Goal: Task Accomplishment & Management: Manage account settings

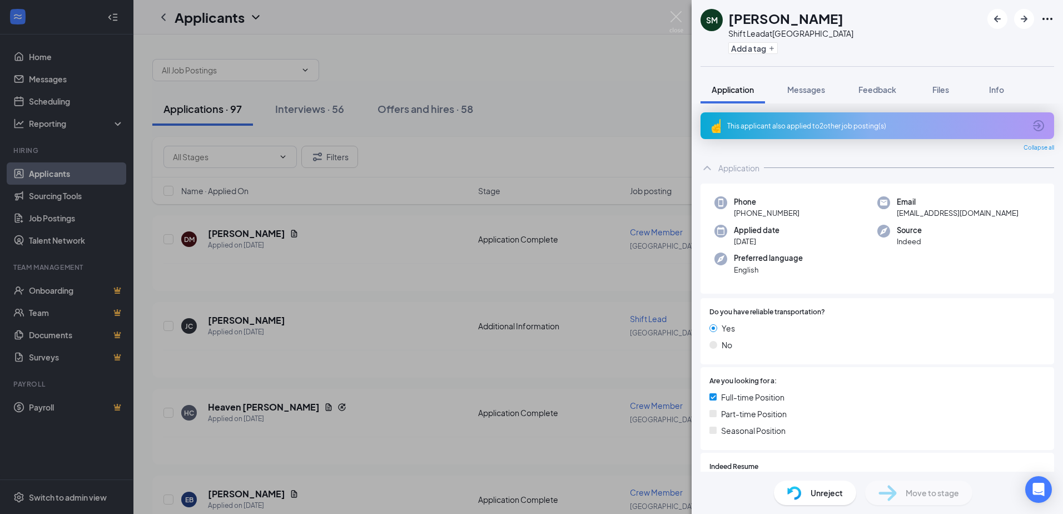
click at [565, 287] on div "[PERSON_NAME] [PERSON_NAME] Shift Lead at [GEOGRAPHIC_DATA] Add a tag Applicati…" at bounding box center [531, 257] width 1063 height 514
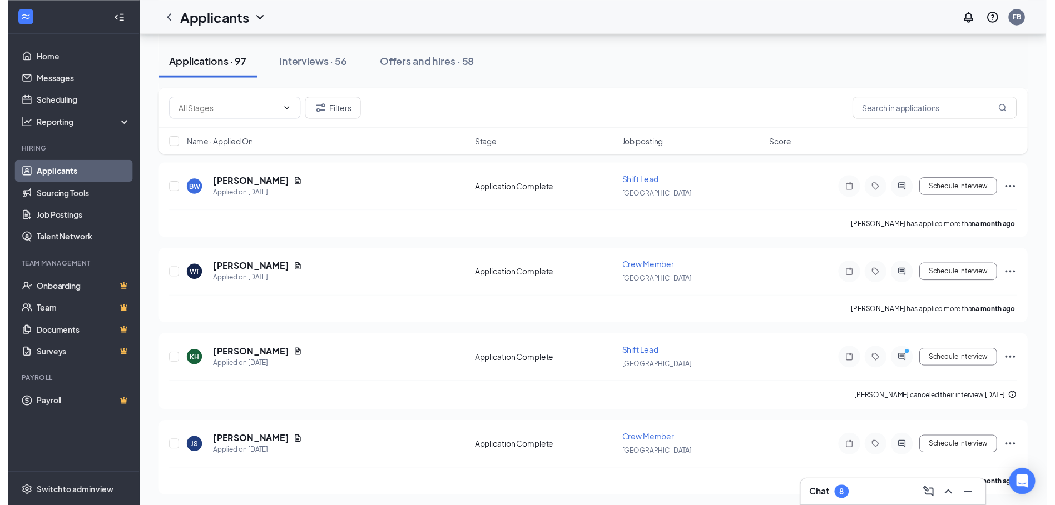
scroll to position [6894, 0]
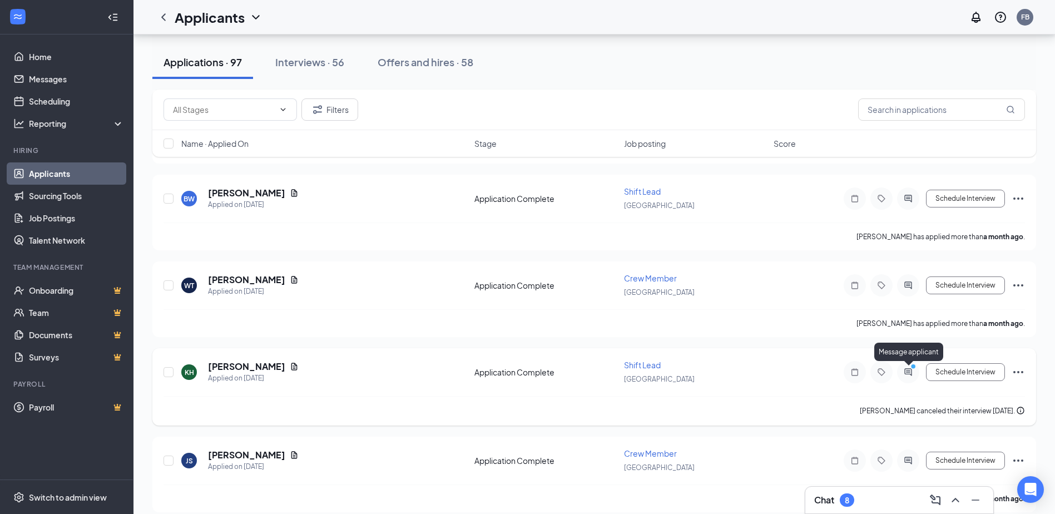
click at [908, 371] on icon "PrimaryDot" at bounding box center [914, 367] width 13 height 9
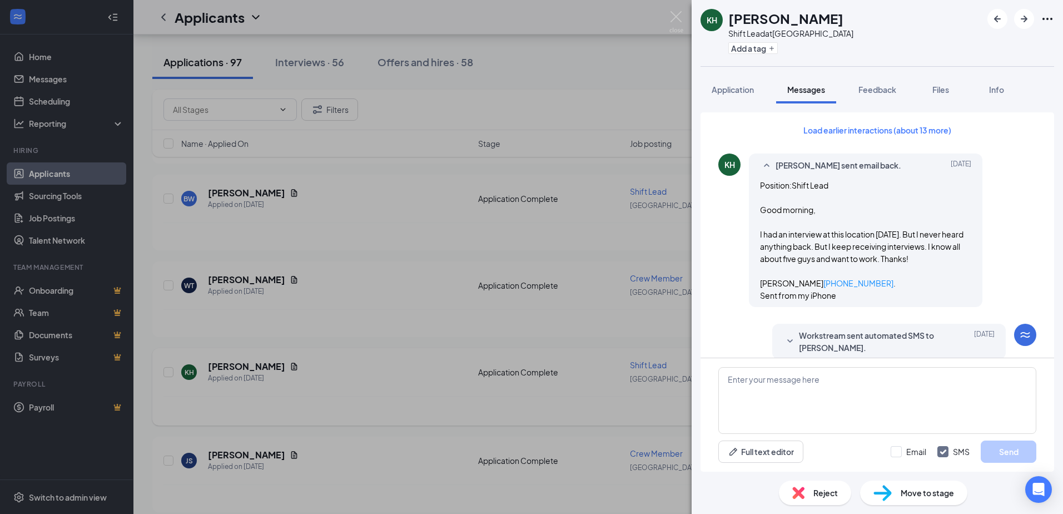
click at [824, 493] on span "Reject" at bounding box center [825, 492] width 24 height 12
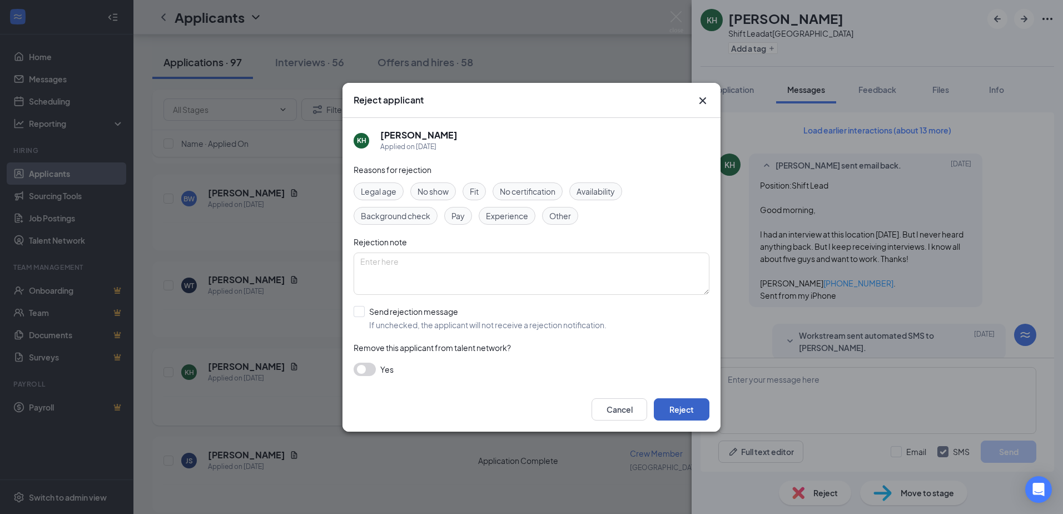
click at [674, 405] on button "Reject" at bounding box center [682, 409] width 56 height 22
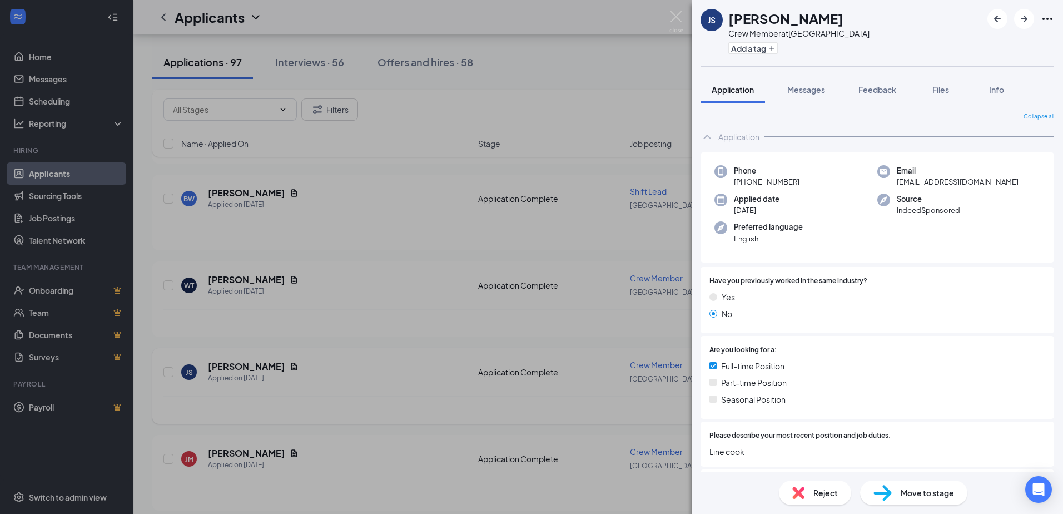
drag, startPoint x: 455, startPoint y: 329, endPoint x: 937, endPoint y: 90, distance: 538.0
click at [457, 327] on div "JS [PERSON_NAME] Crew Member at [GEOGRAPHIC_DATA] Add a tag Application Message…" at bounding box center [531, 257] width 1063 height 514
